Goal: Transaction & Acquisition: Purchase product/service

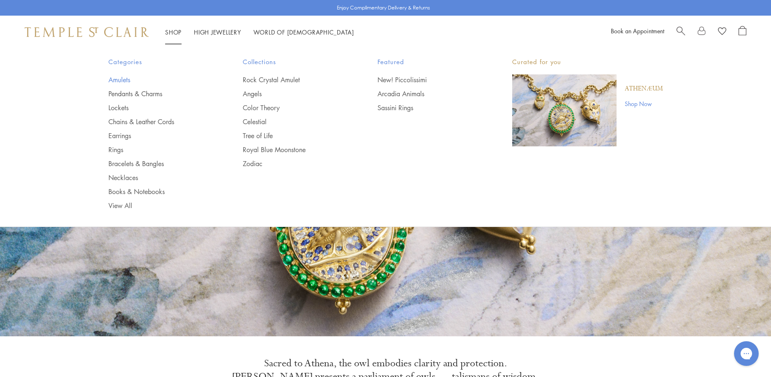
click at [118, 80] on link "Amulets" at bounding box center [159, 79] width 102 height 9
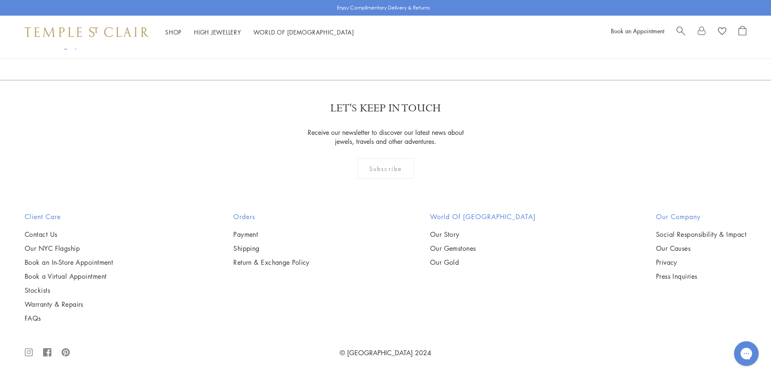
scroll to position [1848, 0]
click at [0, 0] on img at bounding box center [0, 0] width 0 height 0
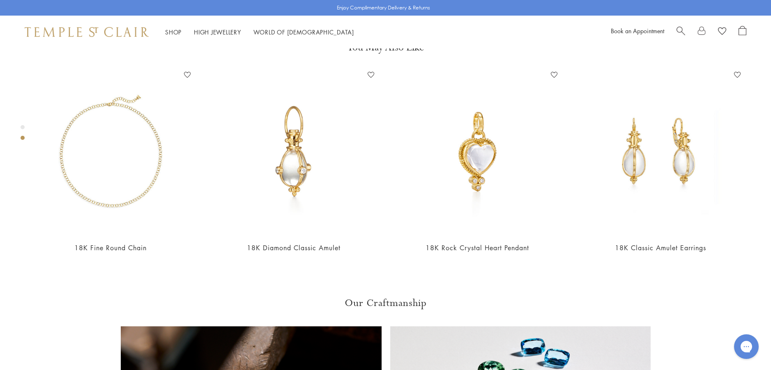
scroll to position [541, 0]
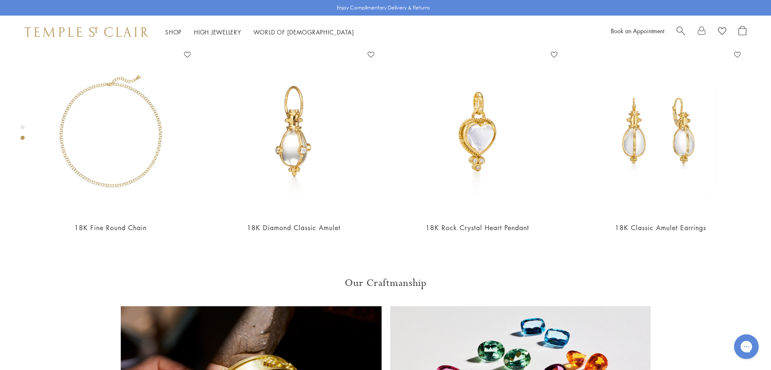
scroll to position [500, 0]
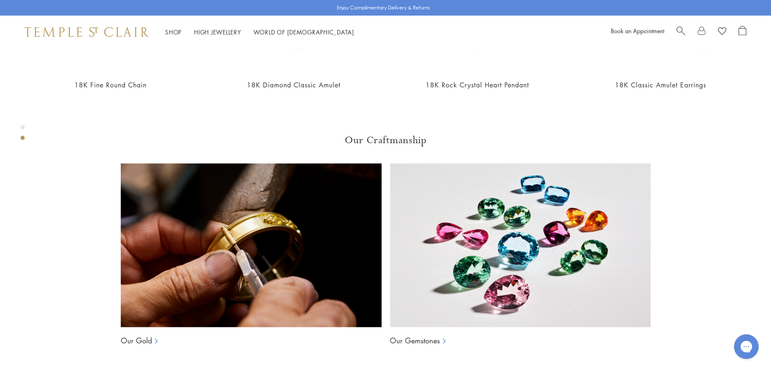
scroll to position [623, 0]
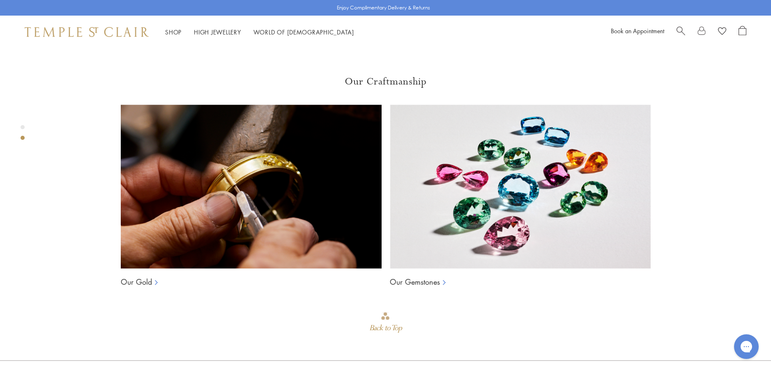
scroll to position [747, 0]
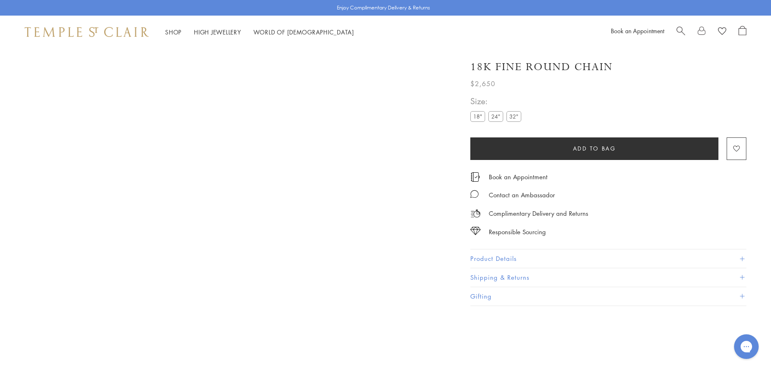
scroll to position [48, 0]
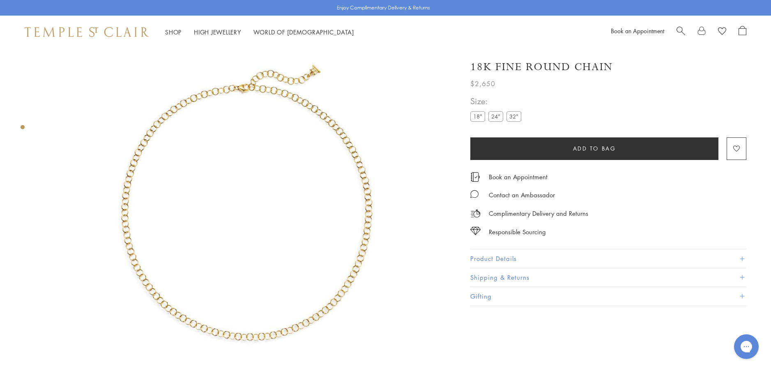
click at [496, 116] on label "24"" at bounding box center [495, 116] width 15 height 10
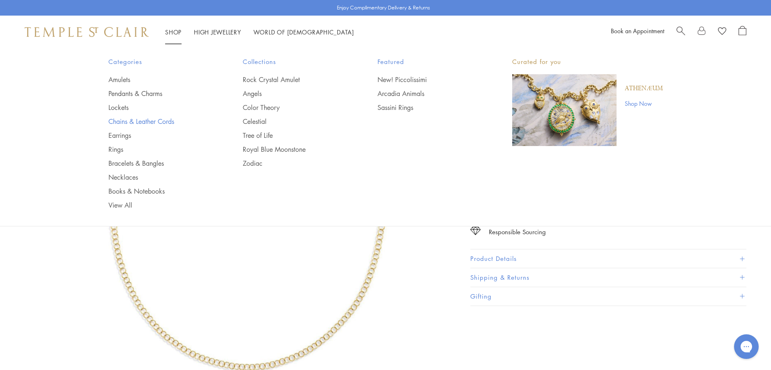
click at [148, 120] on link "Chains & Leather Cords" at bounding box center [159, 121] width 102 height 9
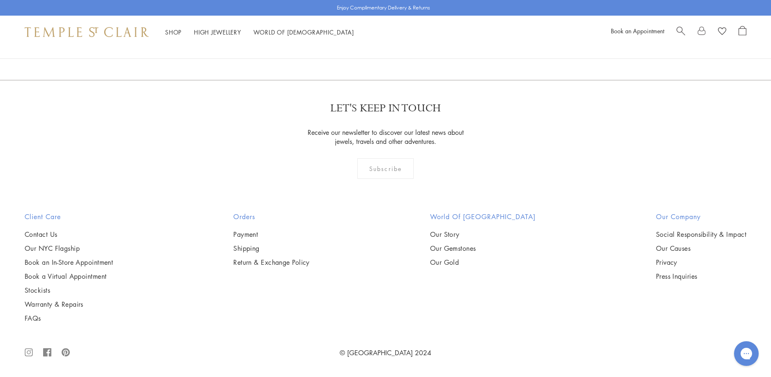
scroll to position [780, 0]
click at [0, 0] on img at bounding box center [0, 0] width 0 height 0
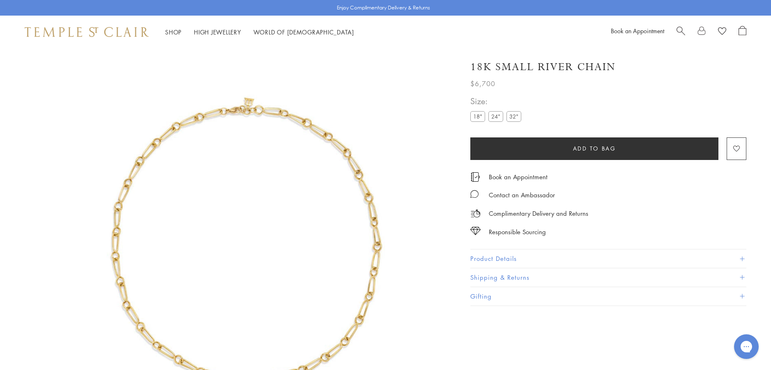
scroll to position [48, 0]
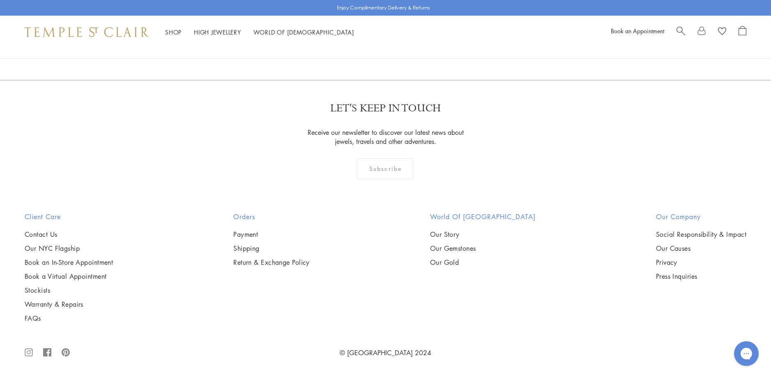
scroll to position [1519, 0]
click at [0, 0] on img at bounding box center [0, 0] width 0 height 0
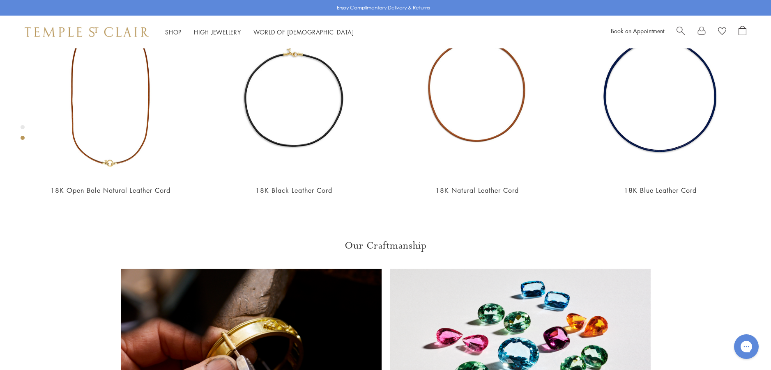
scroll to position [541, 0]
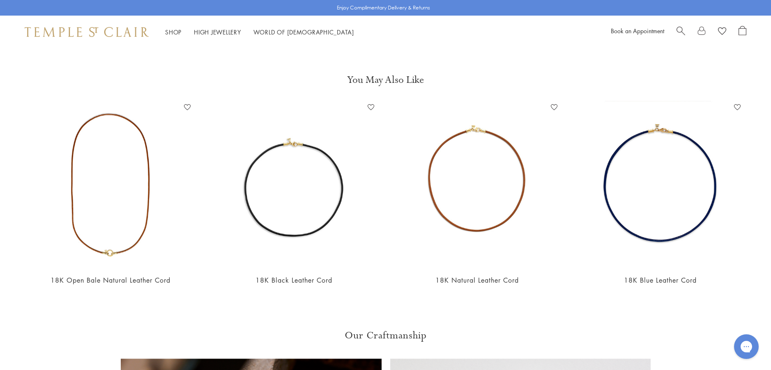
scroll to position [418, 0]
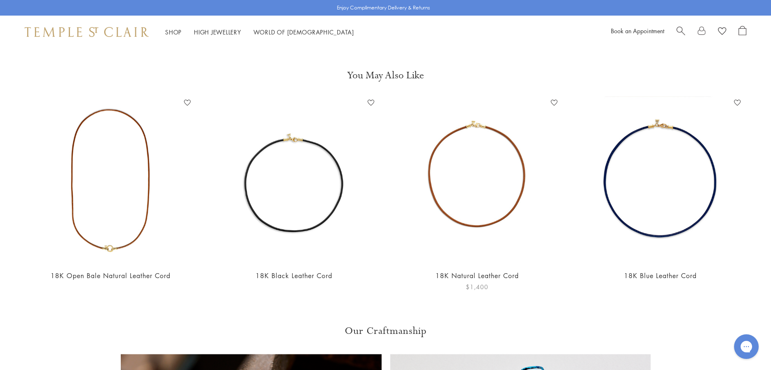
click at [473, 274] on link "18K Natural Leather Cord" at bounding box center [476, 275] width 83 height 9
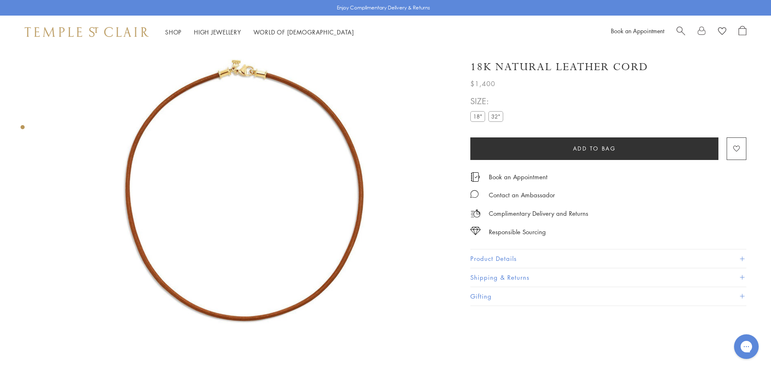
click at [493, 117] on label "32"" at bounding box center [495, 116] width 15 height 10
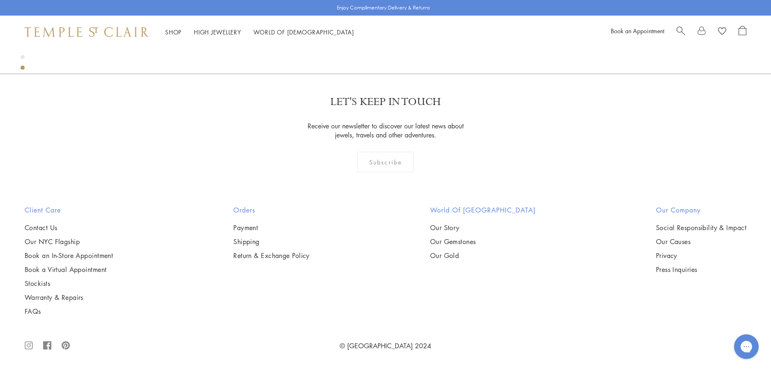
scroll to position [1602, 0]
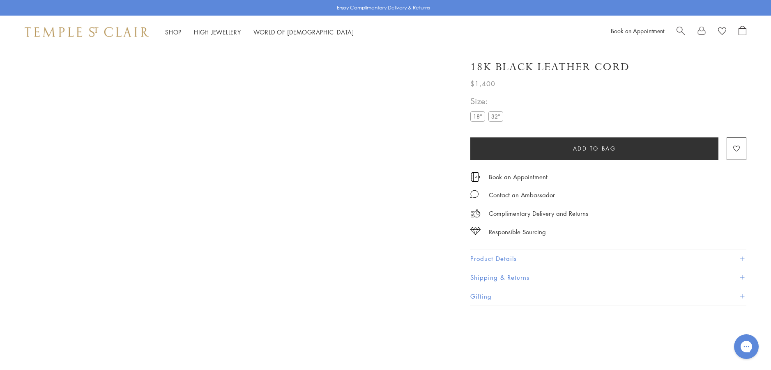
scroll to position [48, 0]
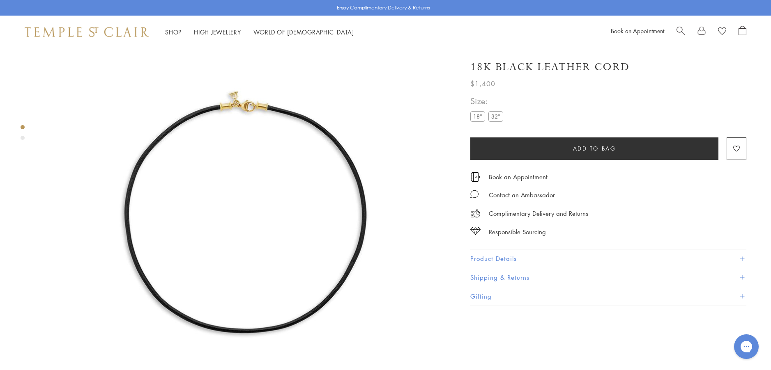
click at [493, 119] on label "32"" at bounding box center [495, 116] width 15 height 10
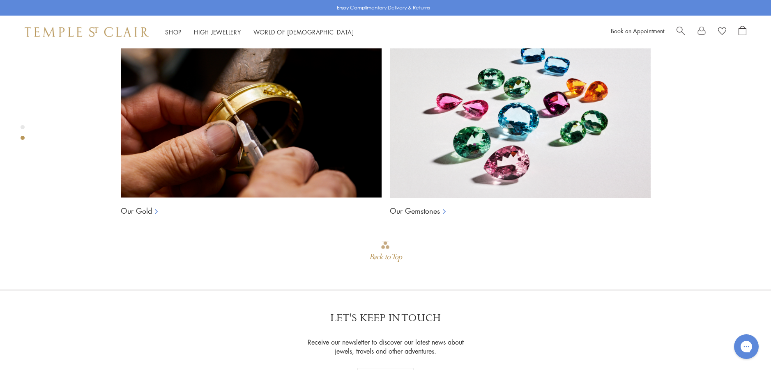
scroll to position [541, 0]
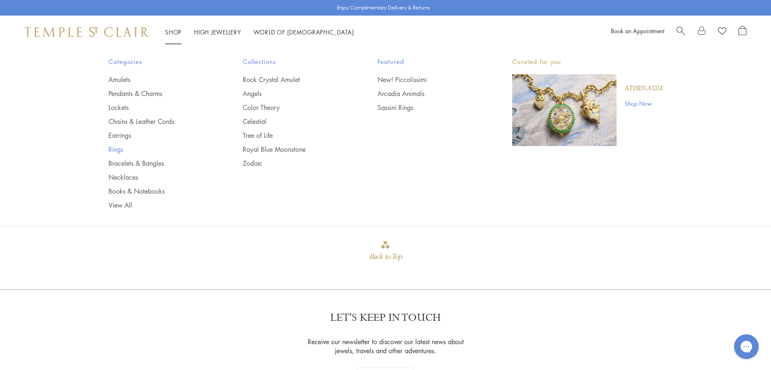
click at [119, 150] on link "Rings" at bounding box center [159, 149] width 102 height 9
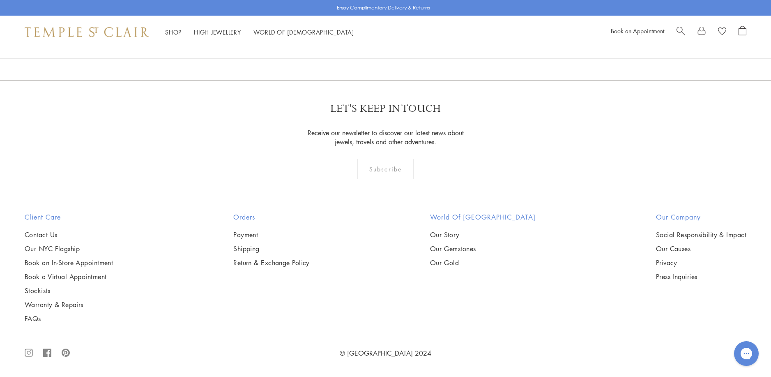
scroll to position [1807, 0]
click at [0, 0] on img at bounding box center [0, 0] width 0 height 0
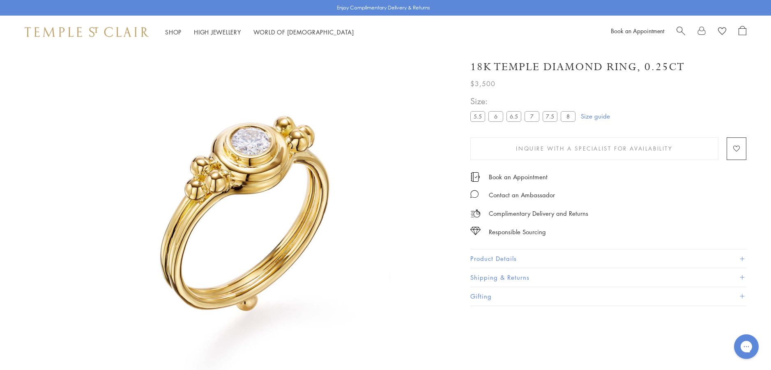
scroll to position [48, 0]
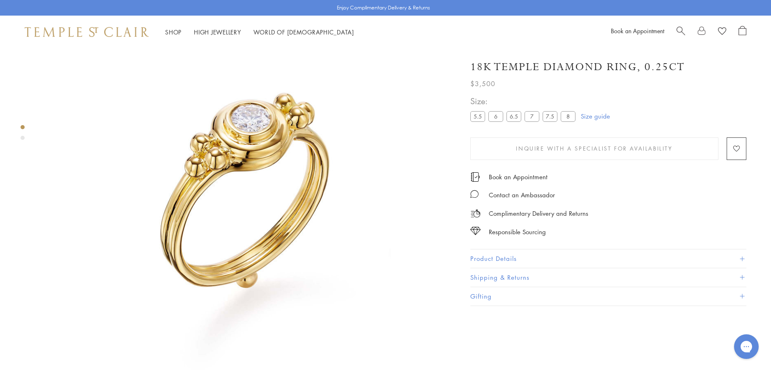
click at [482, 256] on button "Product Details" at bounding box center [608, 259] width 276 height 18
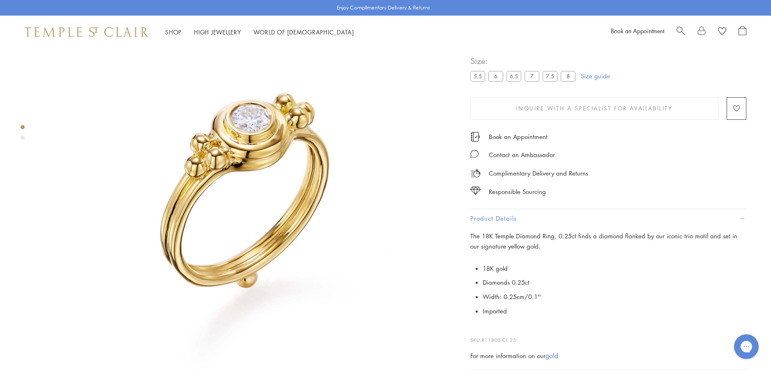
click at [553, 81] on label "7.5" at bounding box center [549, 76] width 15 height 10
click at [566, 81] on label "8" at bounding box center [568, 76] width 15 height 10
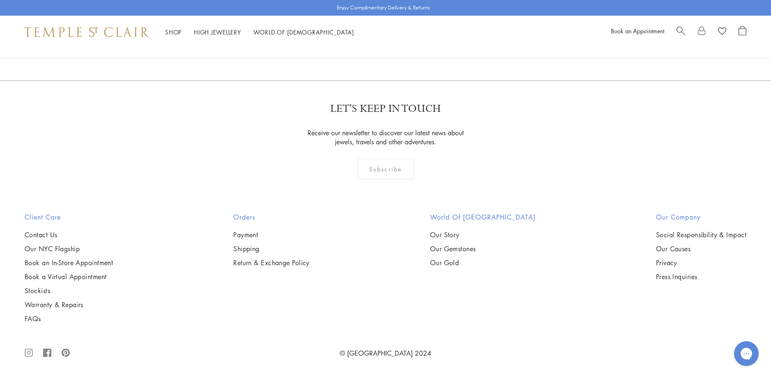
click at [0, 0] on img at bounding box center [0, 0] width 0 height 0
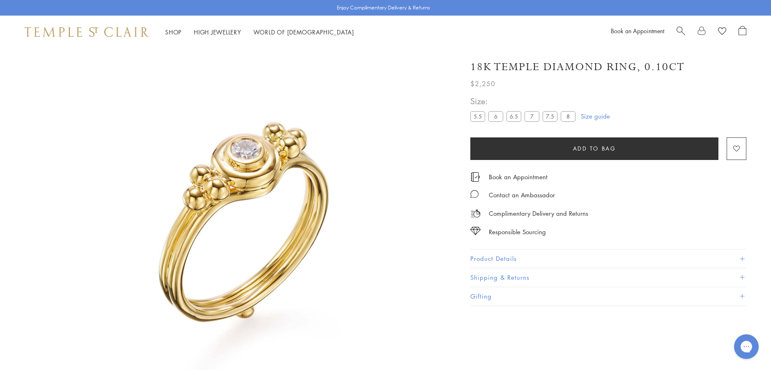
scroll to position [48, 0]
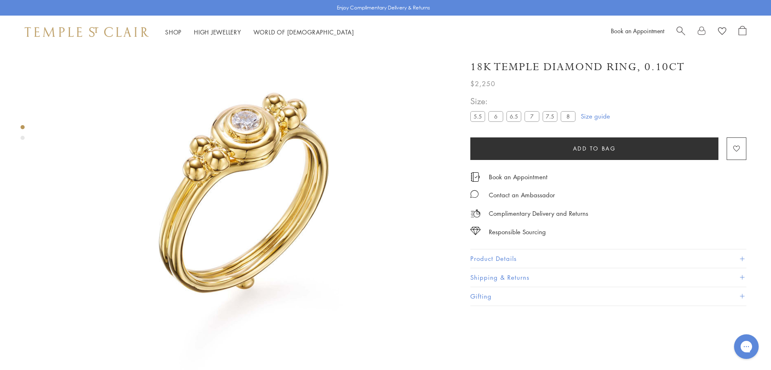
click at [498, 256] on button "Product Details" at bounding box center [608, 259] width 276 height 18
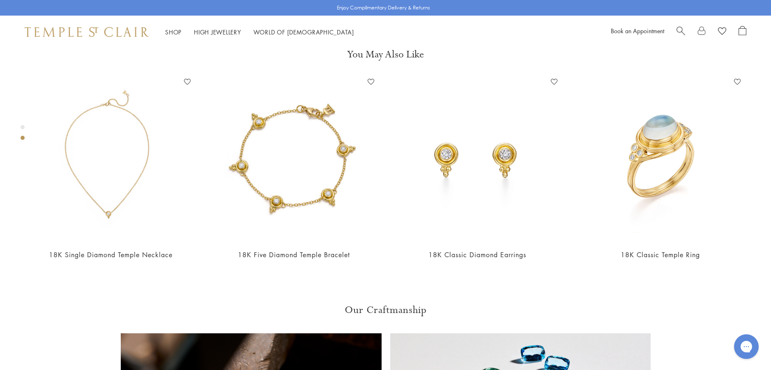
scroll to position [459, 0]
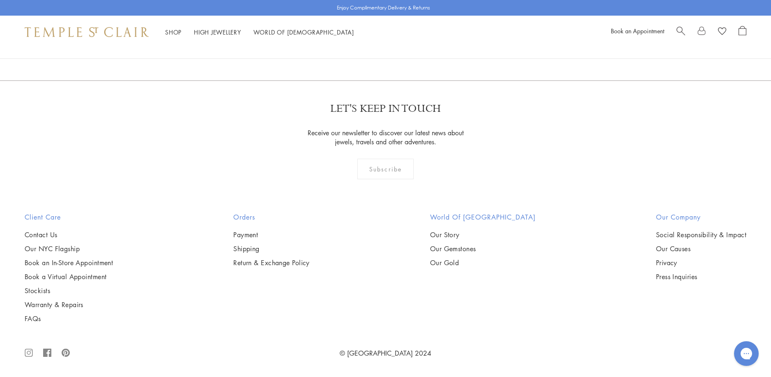
click at [0, 0] on img at bounding box center [0, 0] width 0 height 0
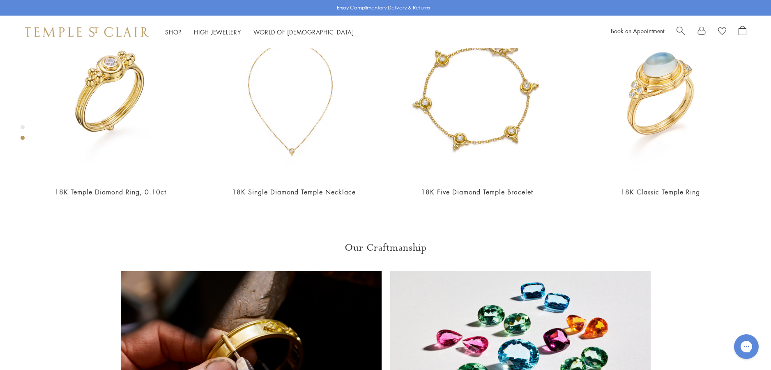
scroll to position [500, 0]
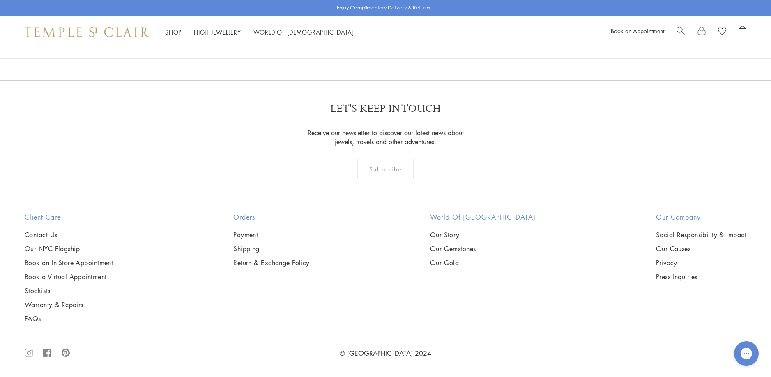
scroll to position [2423, 0]
click at [0, 0] on img at bounding box center [0, 0] width 0 height 0
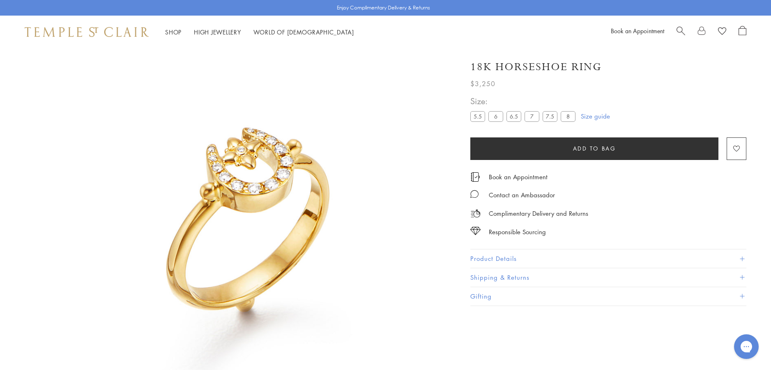
scroll to position [48, 0]
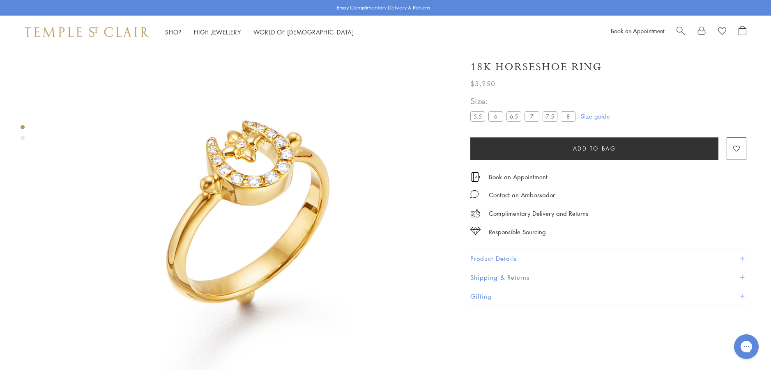
click at [548, 115] on label "7.5" at bounding box center [549, 116] width 15 height 10
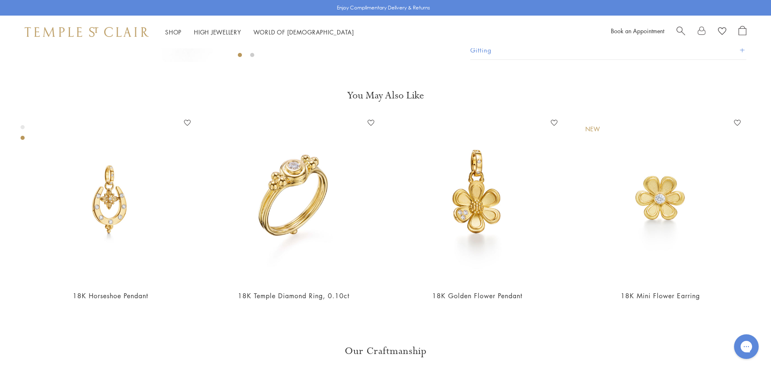
scroll to position [418, 0]
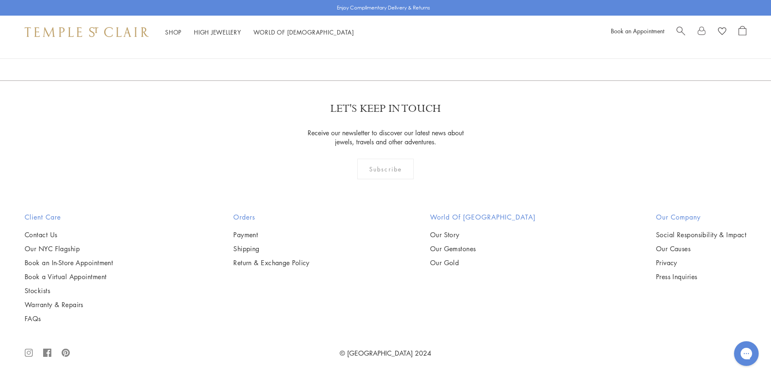
scroll to position [3287, 0]
click at [0, 0] on img at bounding box center [0, 0] width 0 height 0
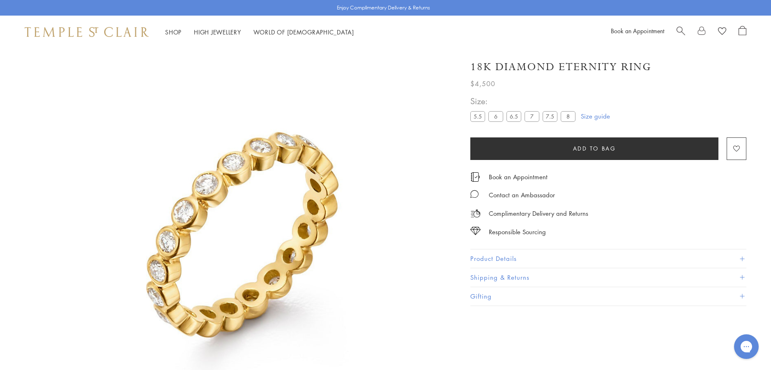
scroll to position [48, 0]
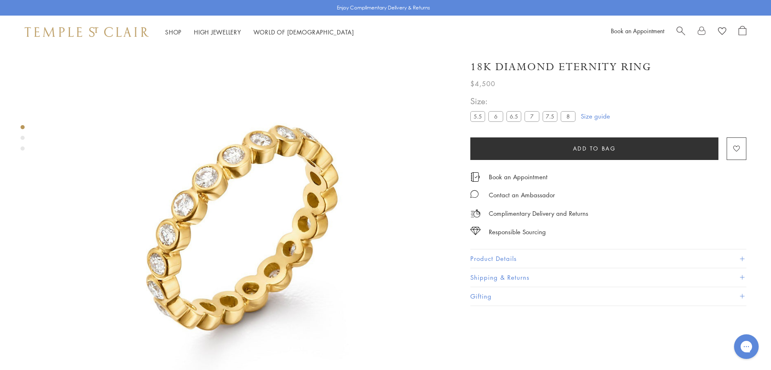
click at [482, 257] on button "Product Details" at bounding box center [608, 259] width 276 height 18
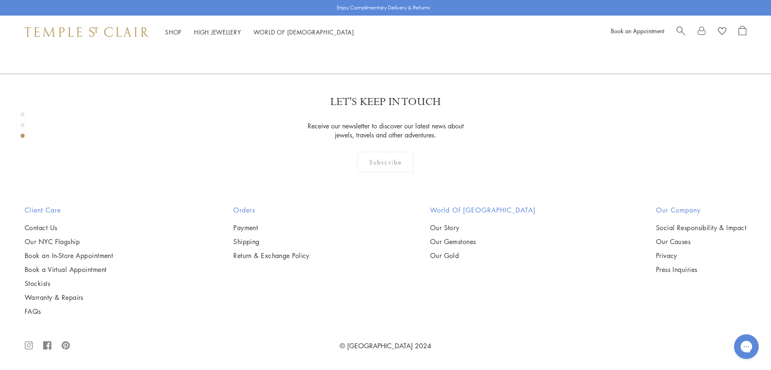
scroll to position [1239, 0]
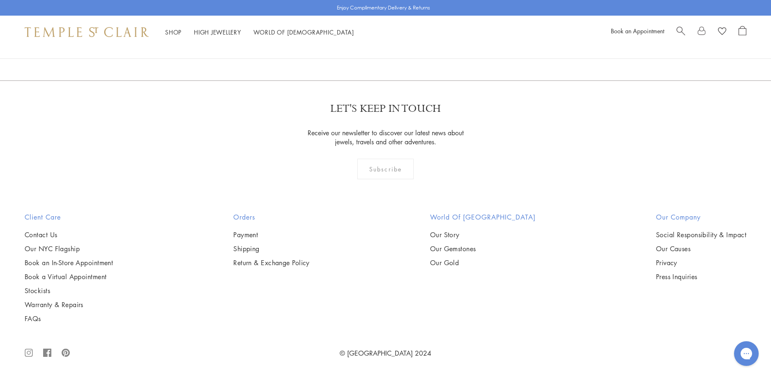
scroll to position [4110, 0]
click at [0, 0] on img at bounding box center [0, 0] width 0 height 0
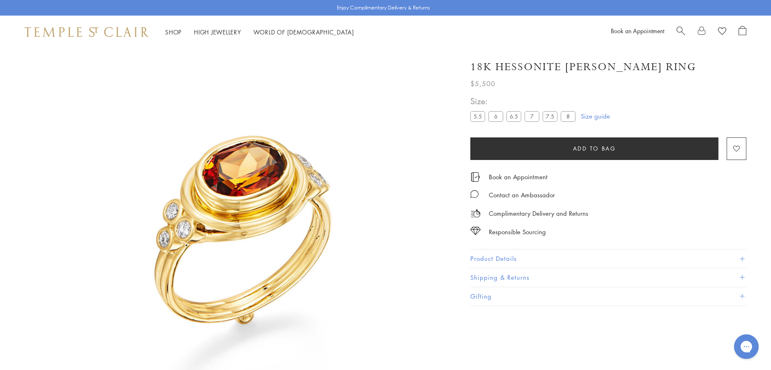
scroll to position [48, 0]
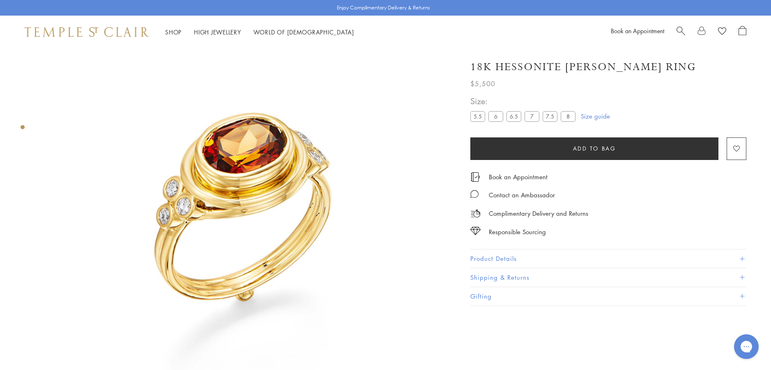
click at [489, 257] on button "Product Details" at bounding box center [608, 259] width 276 height 18
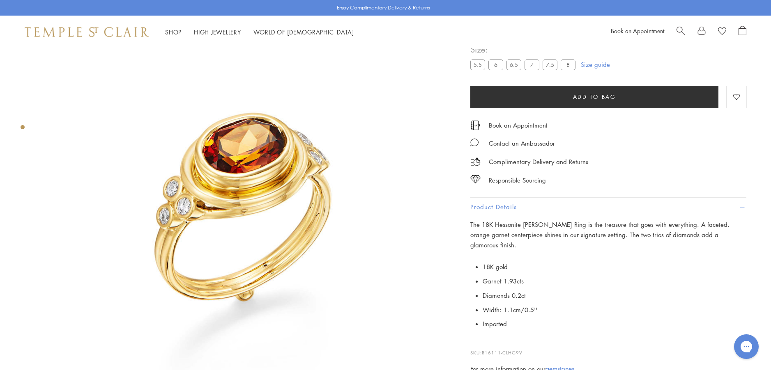
click at [546, 65] on label "7.5" at bounding box center [549, 65] width 15 height 10
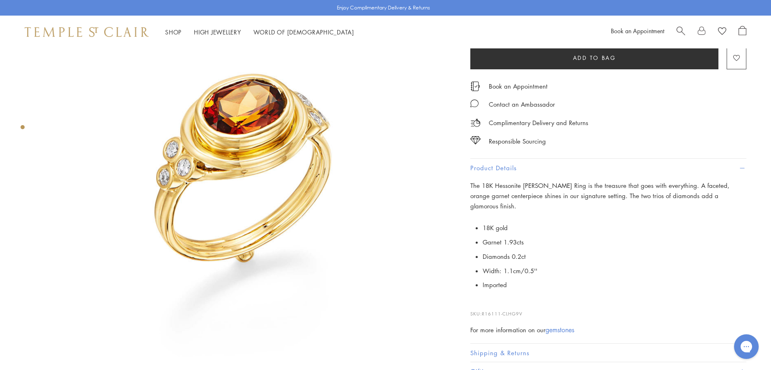
scroll to position [90, 0]
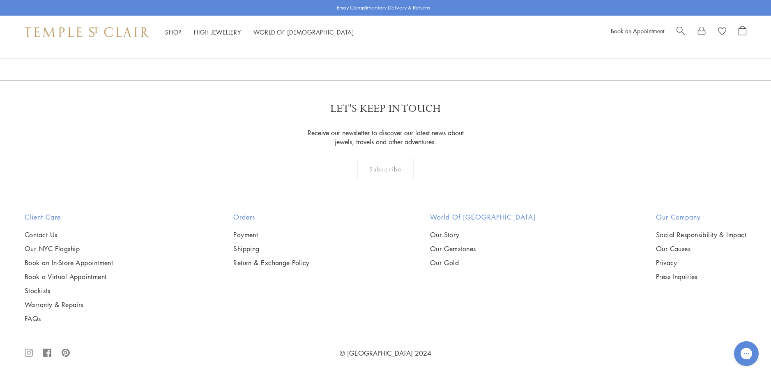
scroll to position [4564, 0]
click at [385, 47] on link "2" at bounding box center [385, 36] width 27 height 23
click at [0, 0] on img at bounding box center [0, 0] width 0 height 0
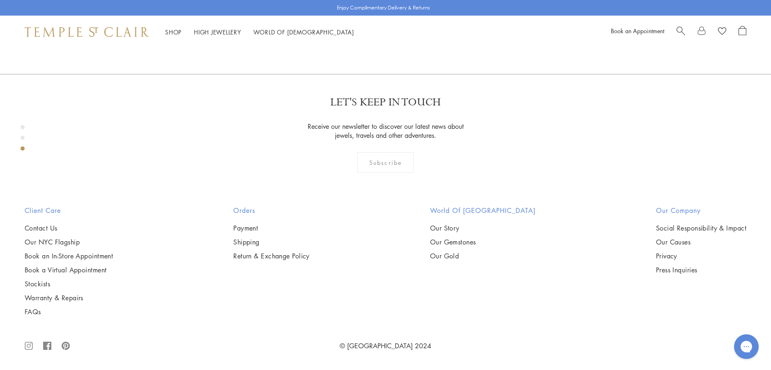
scroll to position [993, 0]
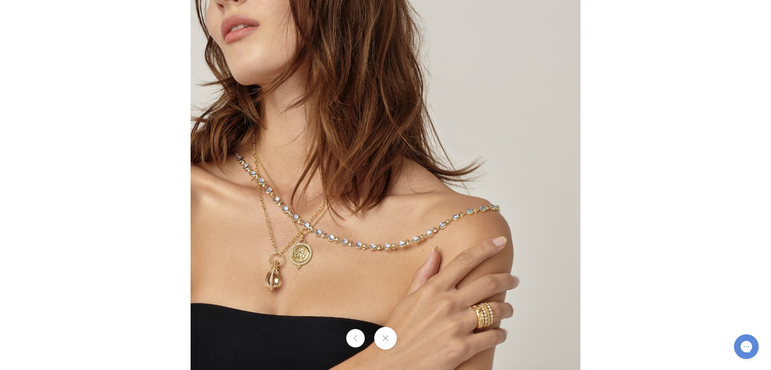
click at [336, 279] on img at bounding box center [386, 185] width 390 height 392
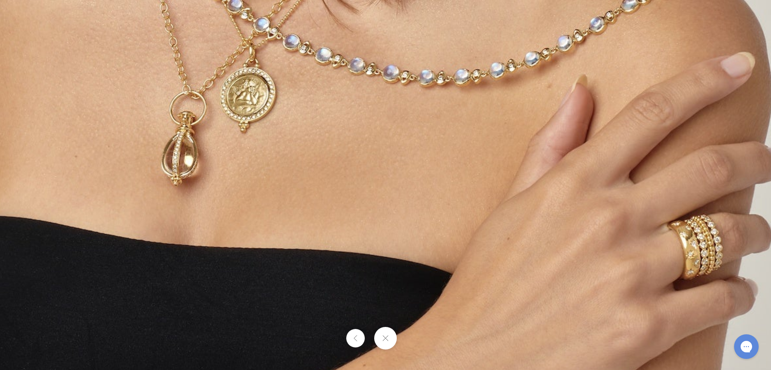
click at [385, 338] on button at bounding box center [385, 338] width 23 height 23
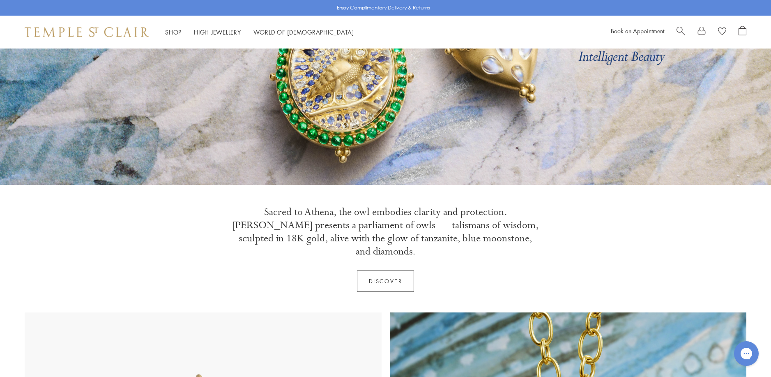
scroll to position [164, 0]
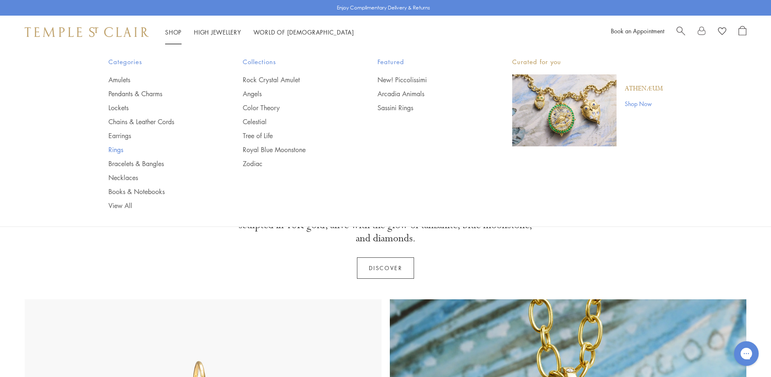
click at [116, 149] on link "Rings" at bounding box center [159, 149] width 102 height 9
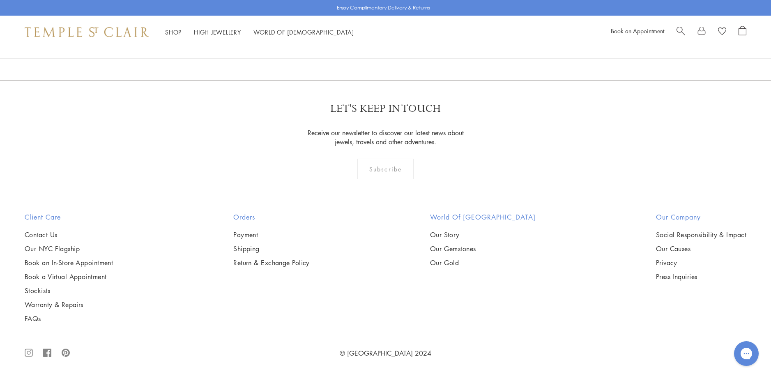
scroll to position [2341, 0]
click at [0, 0] on img at bounding box center [0, 0] width 0 height 0
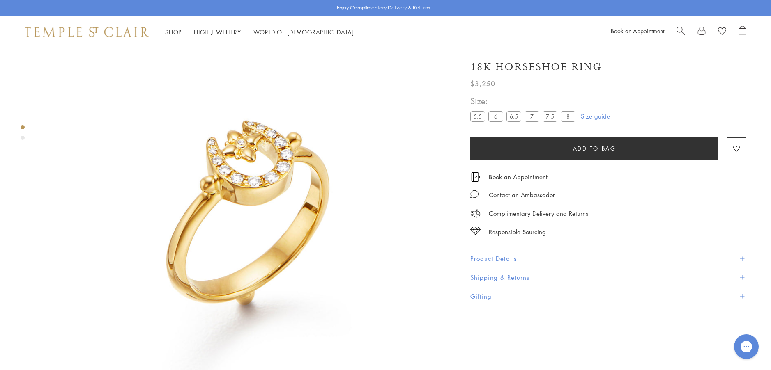
scroll to position [90, 0]
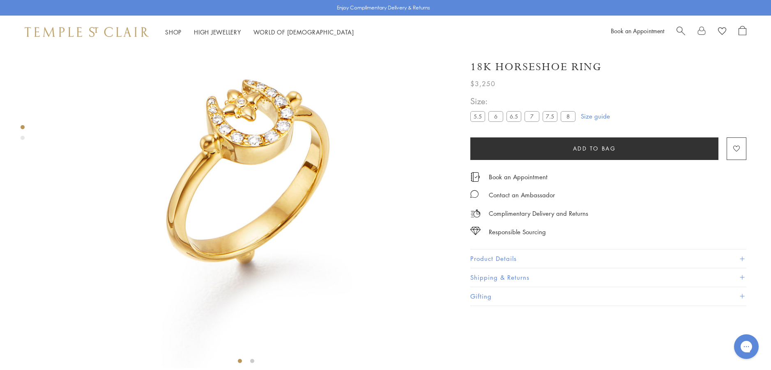
click at [549, 118] on label "7.5" at bounding box center [549, 116] width 15 height 10
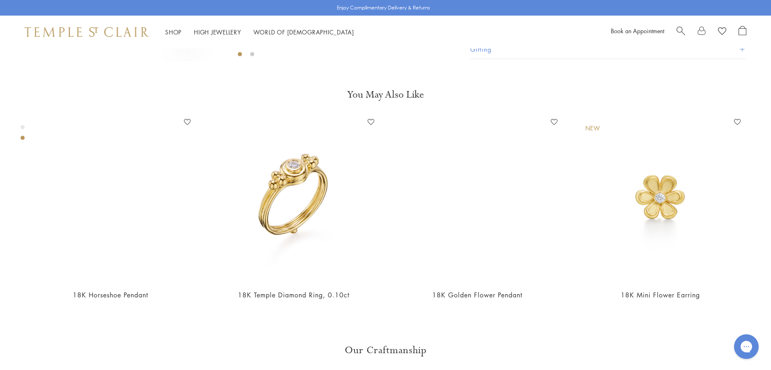
scroll to position [418, 0]
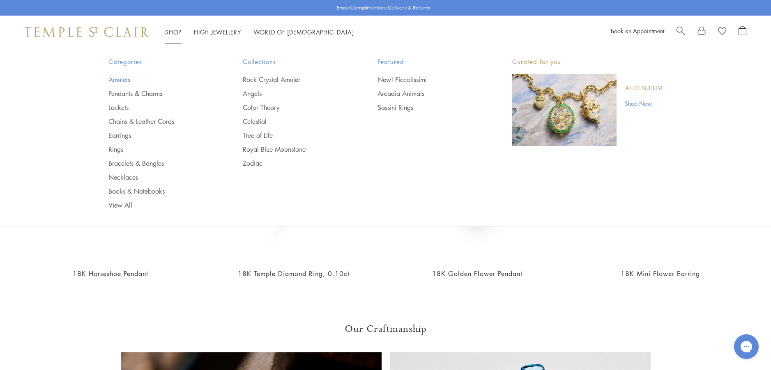
click at [119, 80] on link "Amulets" at bounding box center [159, 79] width 102 height 9
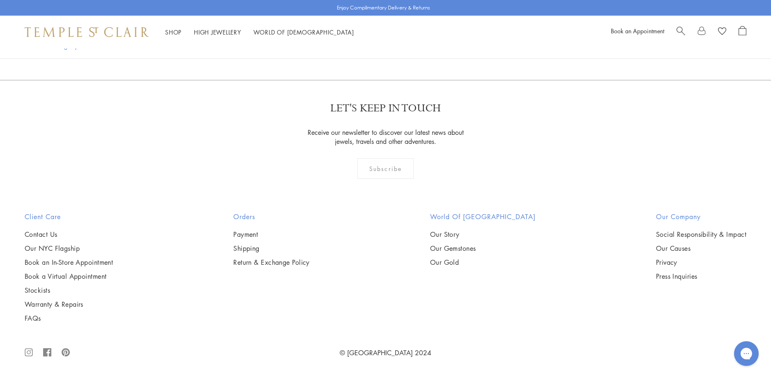
scroll to position [1807, 0]
click at [0, 0] on img at bounding box center [0, 0] width 0 height 0
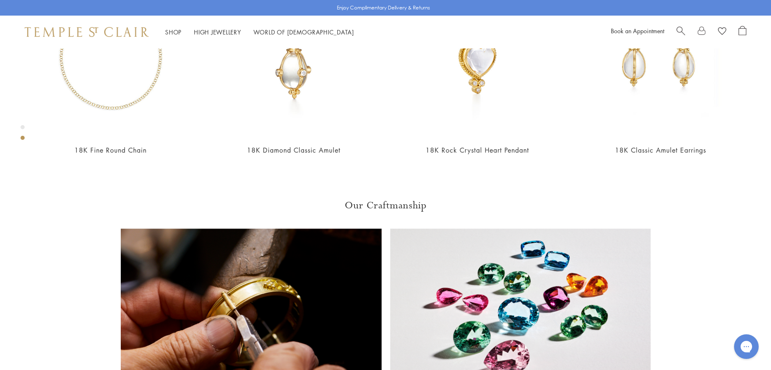
scroll to position [541, 0]
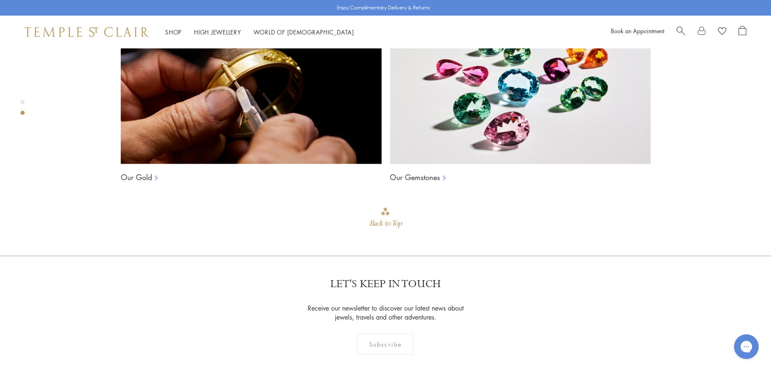
scroll to position [582, 0]
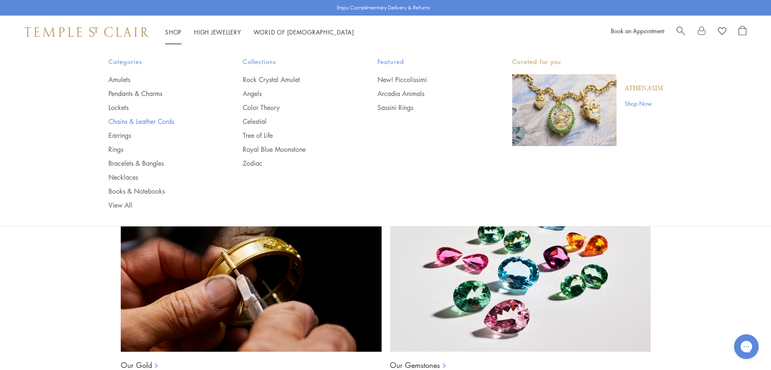
click at [125, 121] on link "Chains & Leather Cords" at bounding box center [159, 121] width 102 height 9
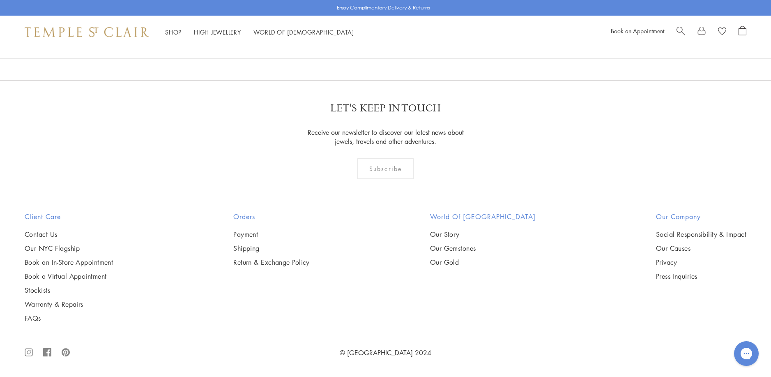
scroll to position [1519, 0]
click at [0, 0] on img at bounding box center [0, 0] width 0 height 0
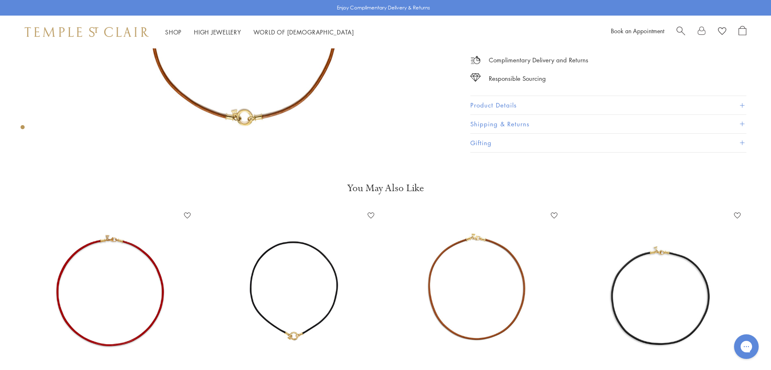
scroll to position [329, 0]
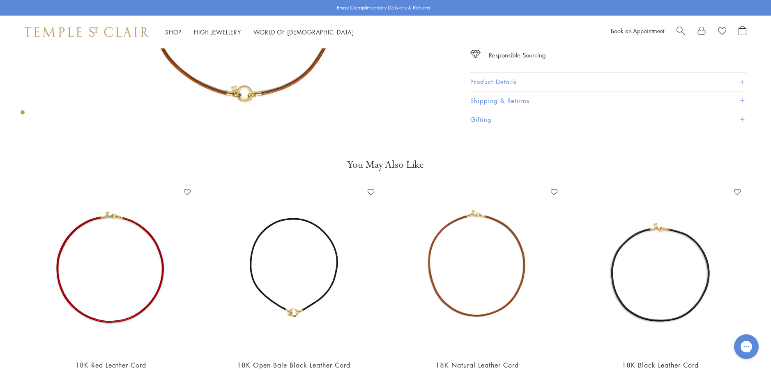
click at [315, 254] on img at bounding box center [293, 269] width 167 height 167
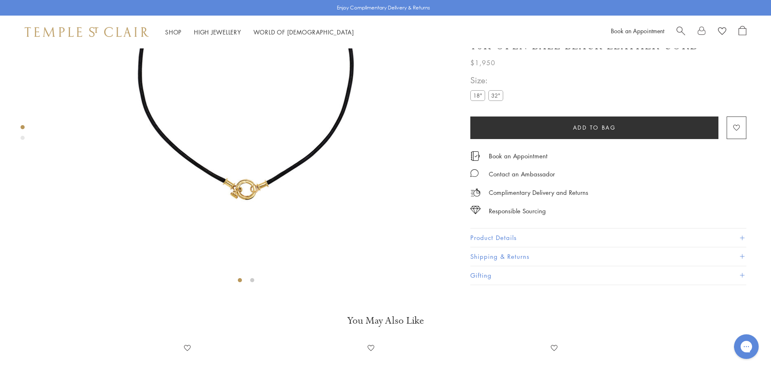
scroll to position [172, 0]
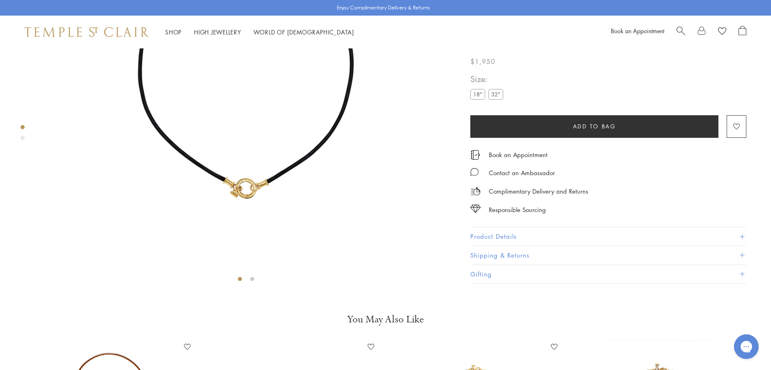
click at [499, 100] on label "32"" at bounding box center [495, 95] width 15 height 10
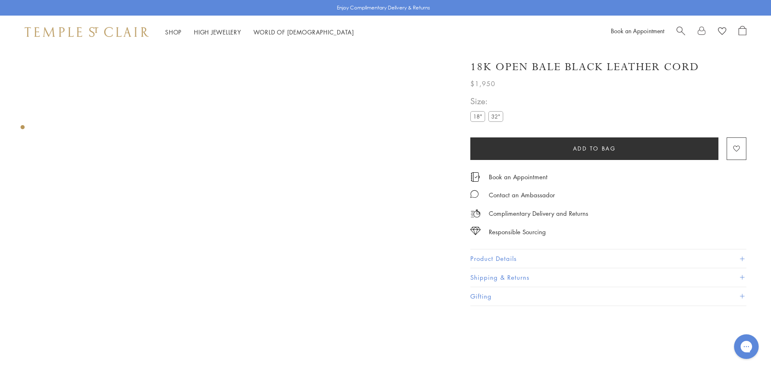
scroll to position [7, 0]
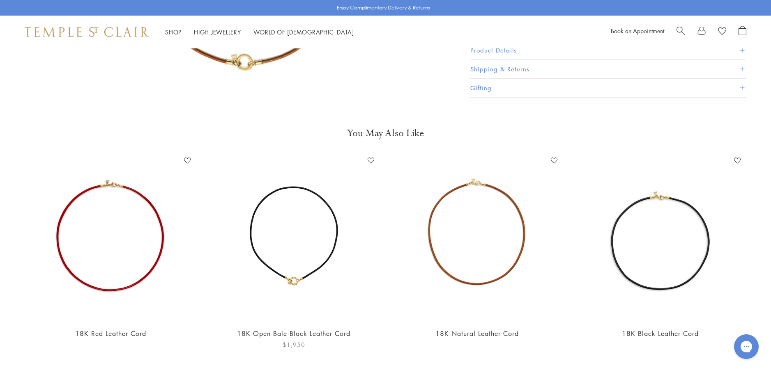
scroll to position [329, 0]
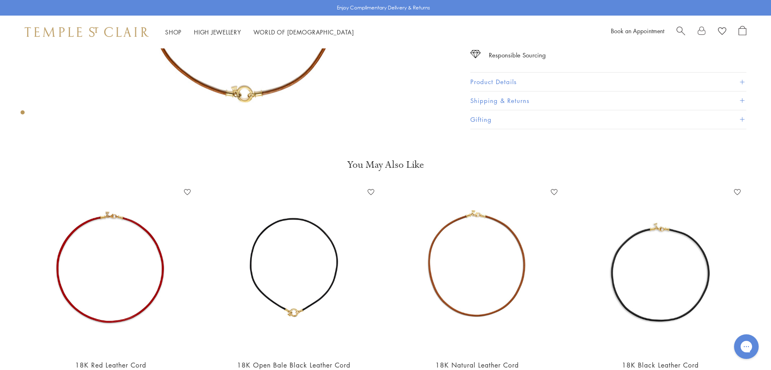
click at [324, 278] on img at bounding box center [293, 269] width 167 height 167
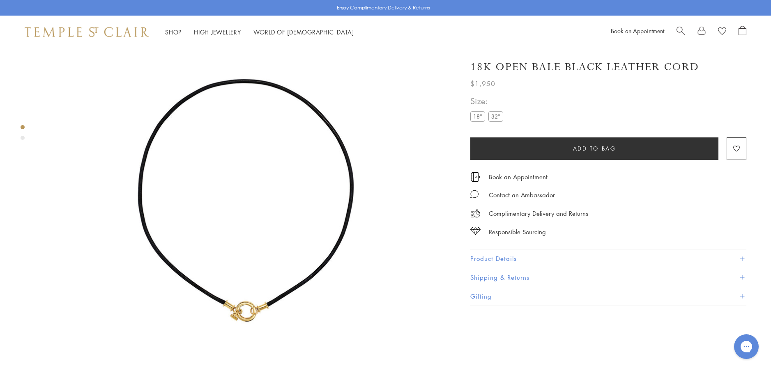
click at [496, 117] on label "32"" at bounding box center [495, 116] width 15 height 10
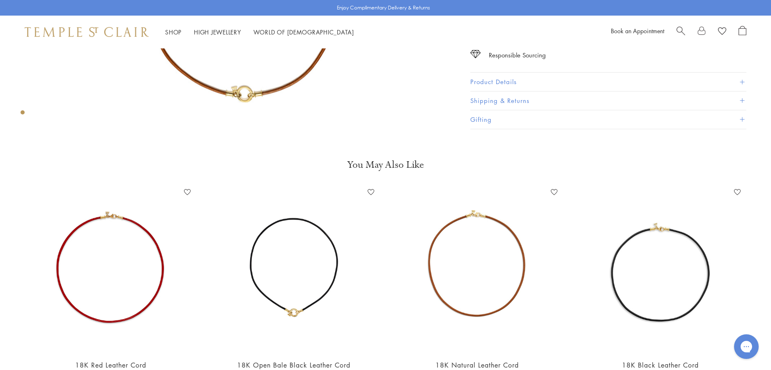
click at [630, 296] on img at bounding box center [660, 269] width 167 height 167
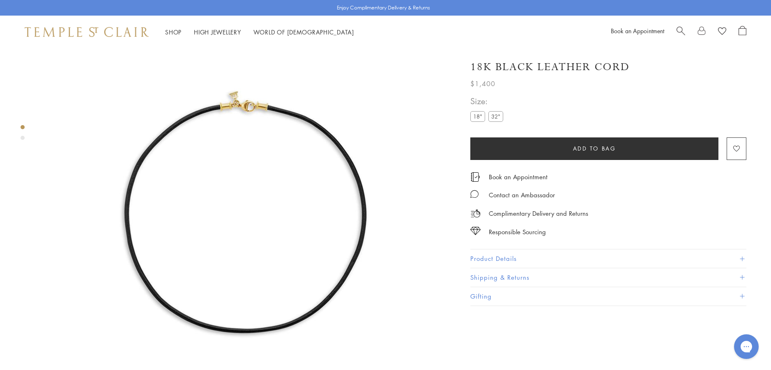
click at [494, 119] on label "32"" at bounding box center [495, 116] width 15 height 10
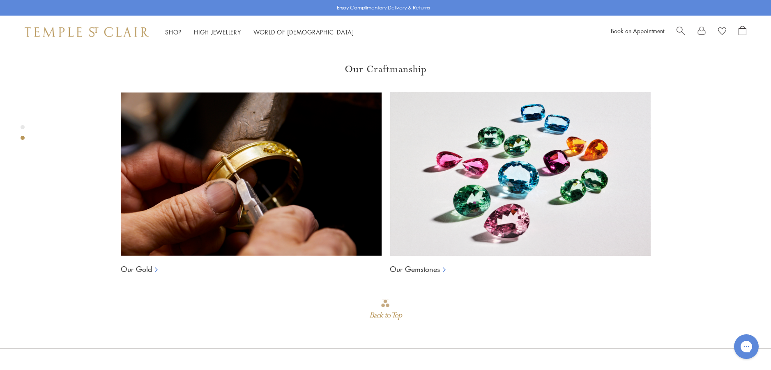
scroll to position [493, 0]
